Goal: Task Accomplishment & Management: Manage account settings

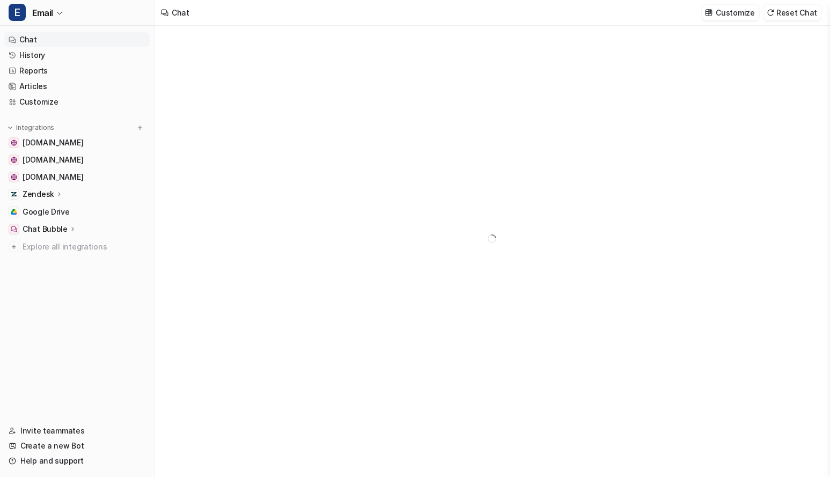
type textarea "**********"
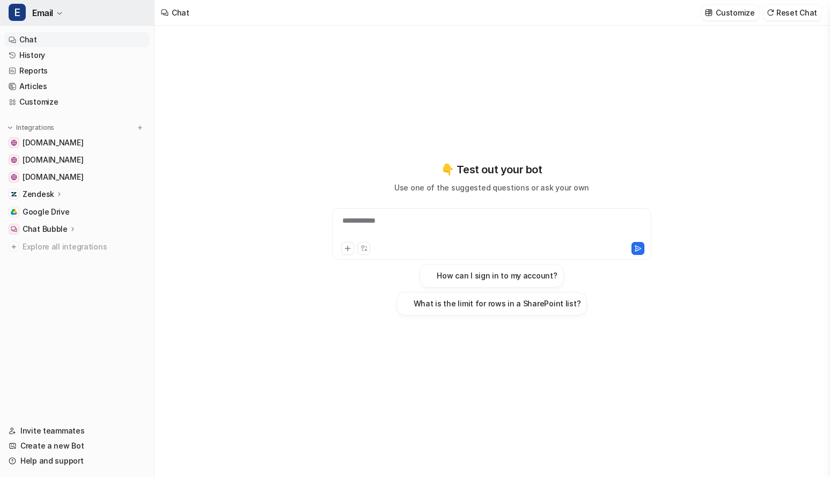
click at [42, 10] on span "Email" at bounding box center [42, 12] width 21 height 15
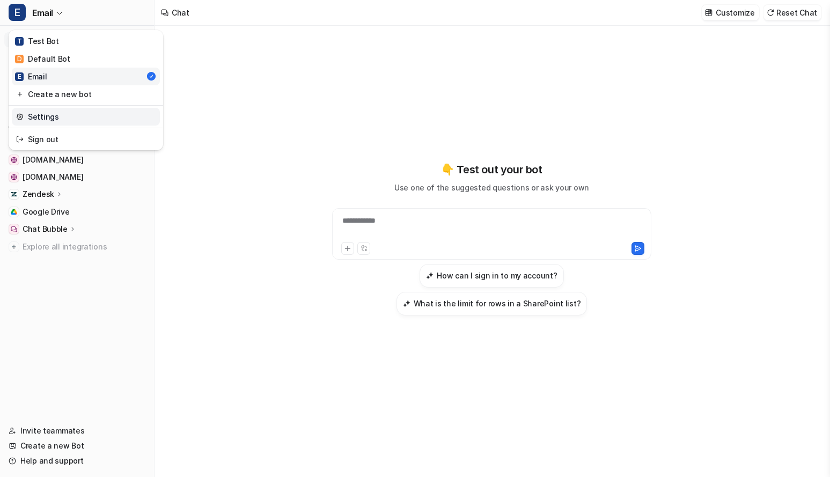
click at [41, 125] on link "Settings" at bounding box center [86, 117] width 148 height 18
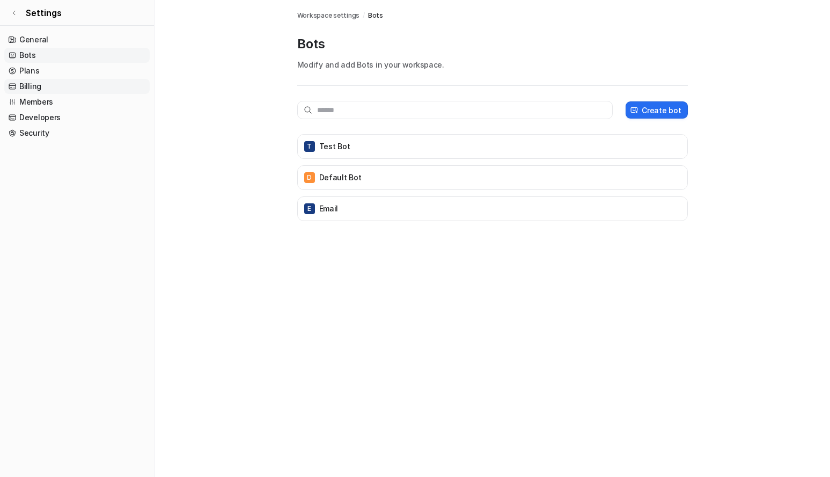
click at [33, 87] on link "Billing" at bounding box center [76, 86] width 145 height 15
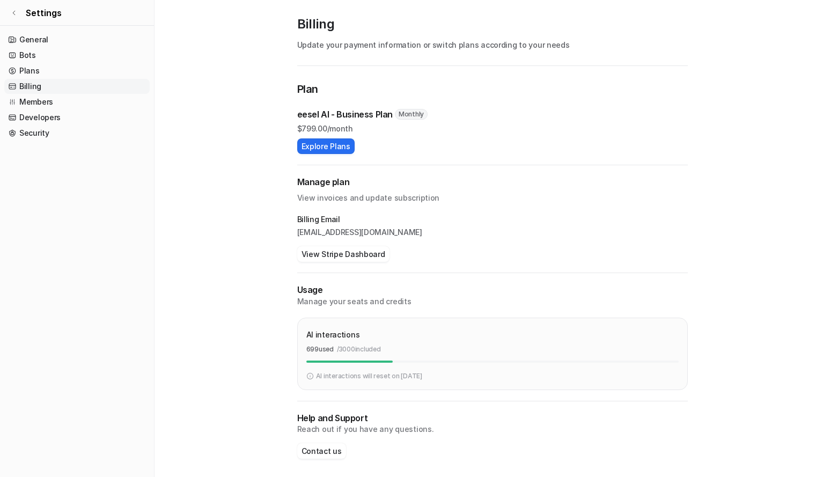
scroll to position [19, 0]
click at [338, 251] on button "View Stripe Dashboard" at bounding box center [343, 255] width 92 height 16
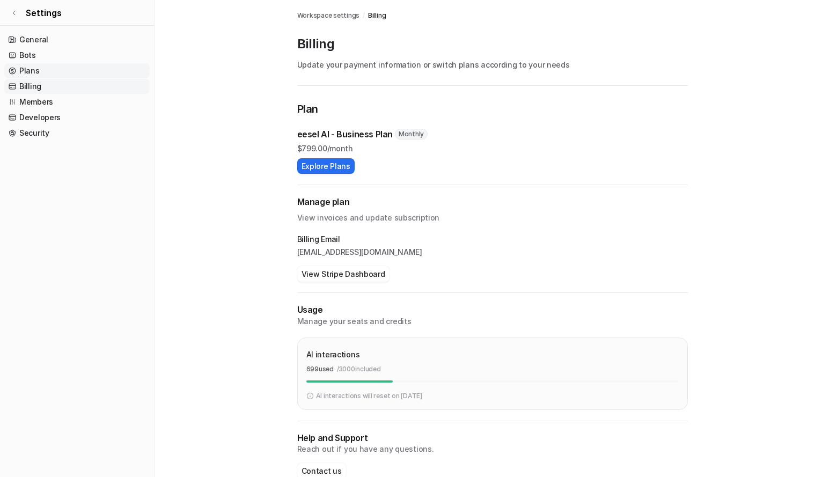
scroll to position [0, 0]
click at [36, 85] on link "Billing" at bounding box center [76, 86] width 145 height 15
click at [48, 105] on link "Members" at bounding box center [76, 101] width 145 height 15
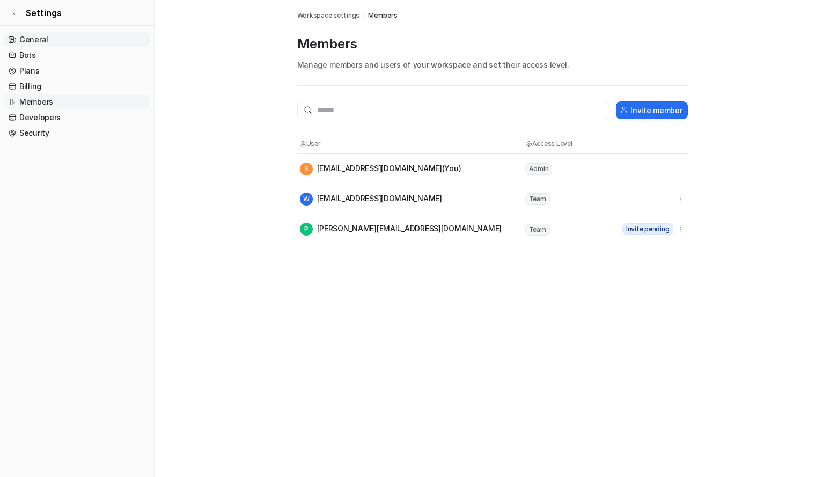
click at [37, 44] on link "General" at bounding box center [76, 39] width 145 height 15
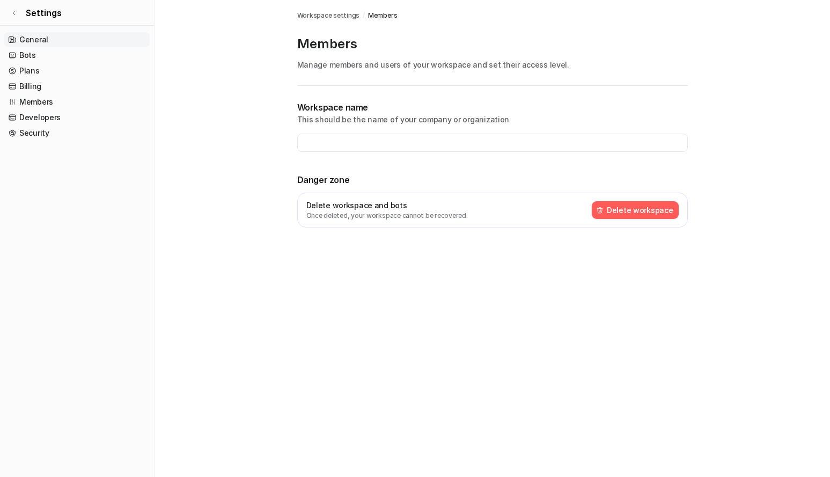
type input "**********"
click at [41, 131] on link "Security" at bounding box center [76, 133] width 145 height 15
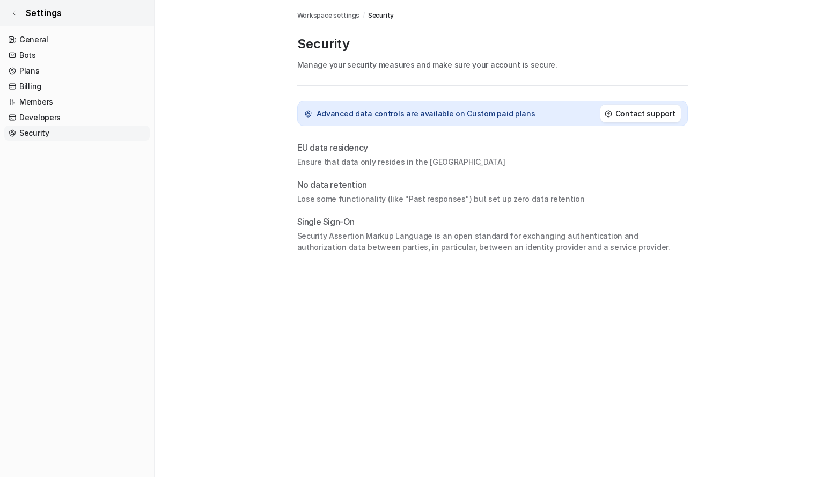
click at [17, 18] on link "Settings" at bounding box center [77, 13] width 154 height 26
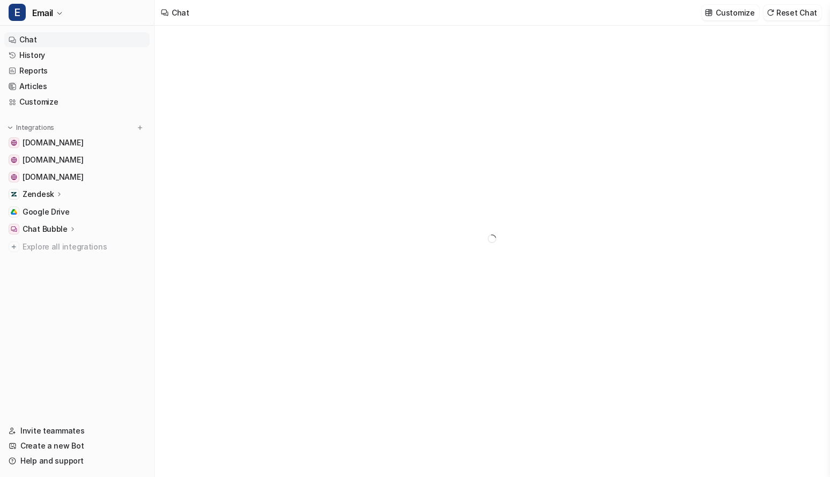
type textarea "**********"
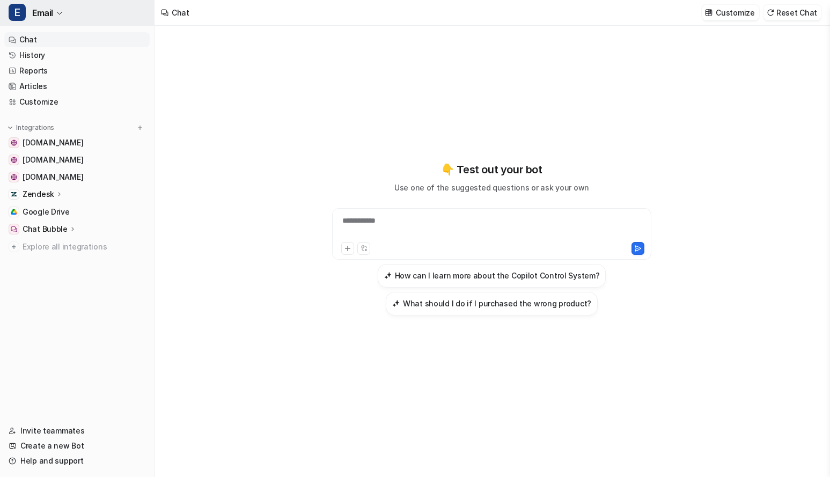
click at [46, 6] on span "Email" at bounding box center [42, 12] width 21 height 15
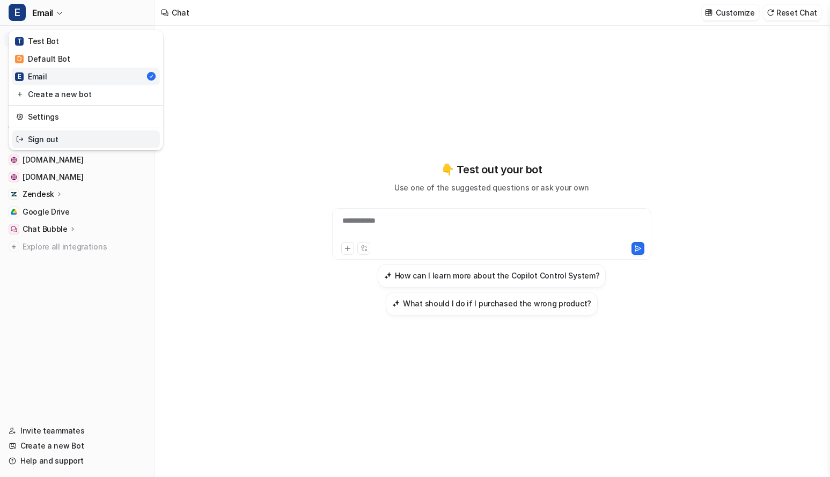
click at [45, 137] on link "Sign out" at bounding box center [86, 139] width 148 height 18
